Goal: Task Accomplishment & Management: Manage account settings

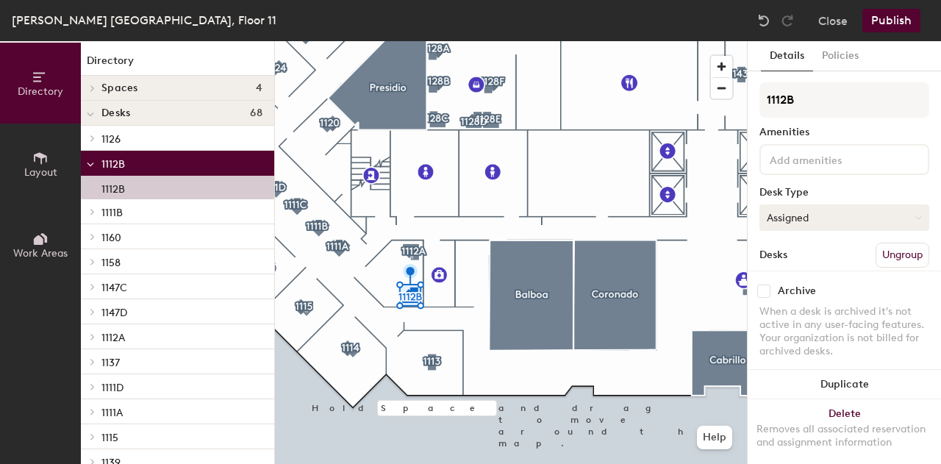
click at [829, 228] on button "Assigned" at bounding box center [844, 217] width 170 height 26
click at [821, 304] on div "Hoteled" at bounding box center [833, 307] width 147 height 22
click at [893, 26] on button "Publish" at bounding box center [891, 21] width 58 height 24
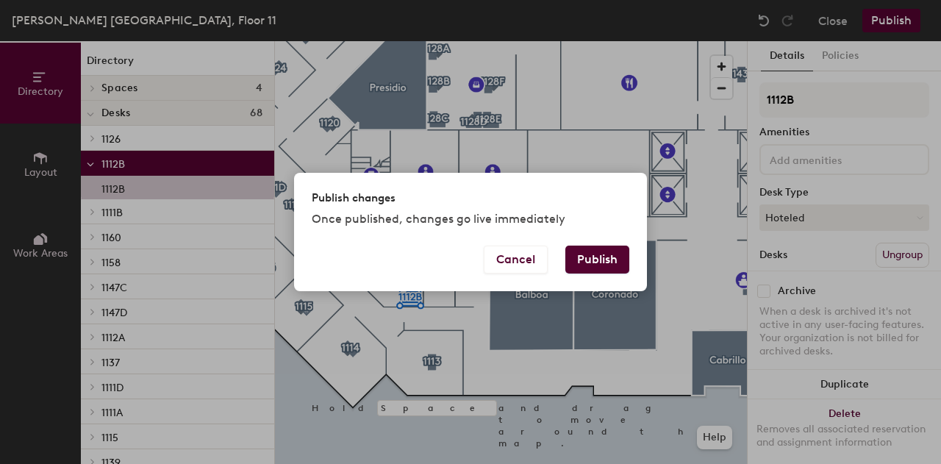
click at [620, 251] on button "Publish" at bounding box center [597, 260] width 64 height 28
